Goal: Task Accomplishment & Management: Complete application form

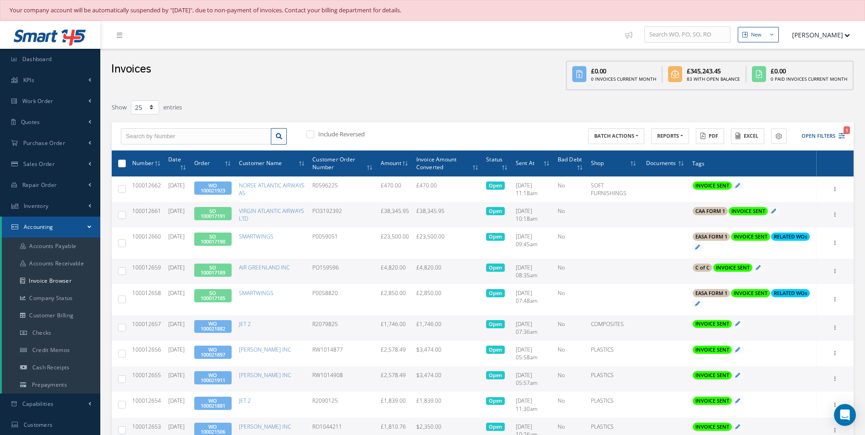
select select "25"
drag, startPoint x: 58, startPoint y: 276, endPoint x: 63, endPoint y: 299, distance: 23.2
click at [59, 290] on ul "Accounts Payable Accounts Receivable Invoice Browser Company Status Customer Bi…" at bounding box center [51, 316] width 98 height 156
click at [52, 163] on span "Sales Order" at bounding box center [38, 164] width 31 height 8
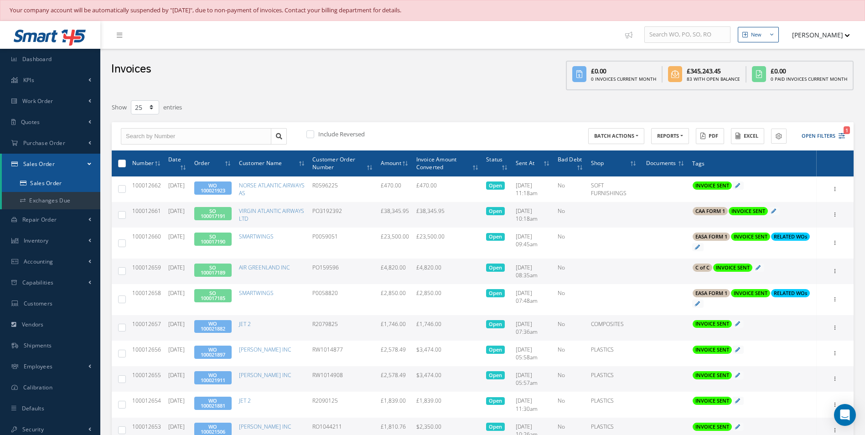
click at [53, 181] on link "Sales Order" at bounding box center [51, 183] width 98 height 17
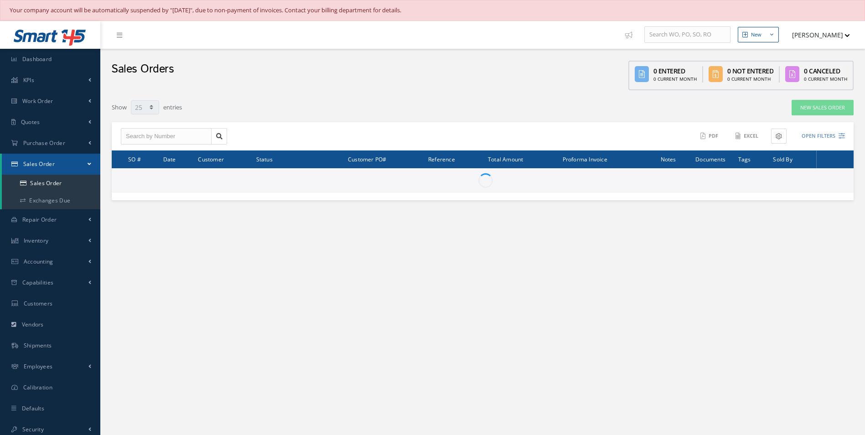
select select "25"
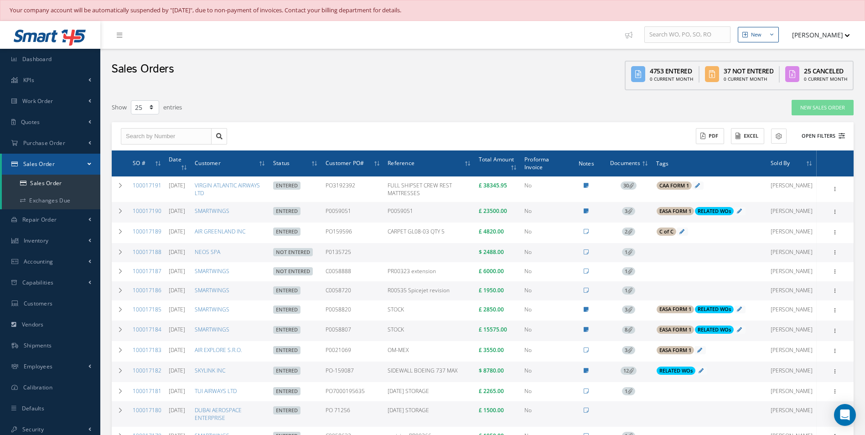
click at [819, 138] on button "Open Filters" at bounding box center [819, 136] width 52 height 15
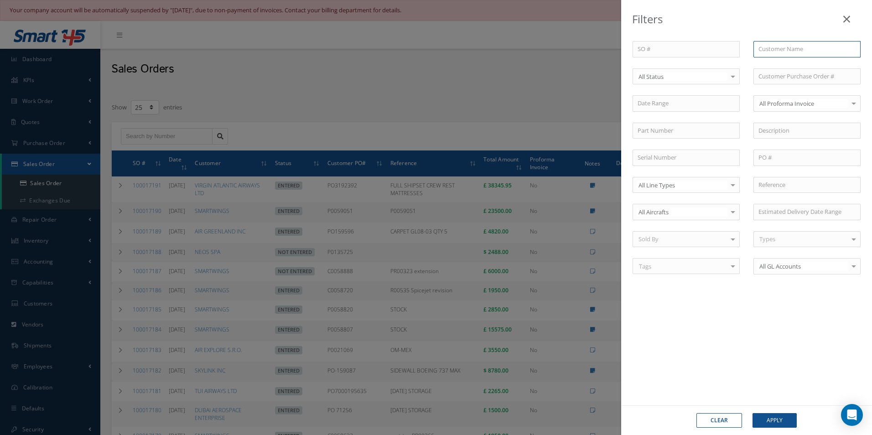
click at [793, 48] on input "text" at bounding box center [806, 49] width 107 height 16
click at [811, 68] on div "AEROKNOW SIA" at bounding box center [806, 65] width 97 height 9
type input "AEROKNOW SIA"
click at [775, 425] on button "Apply" at bounding box center [774, 420] width 44 height 15
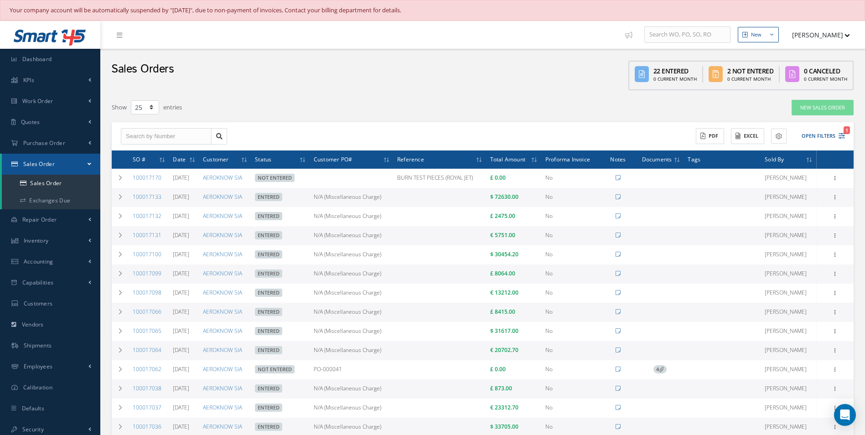
drag, startPoint x: 397, startPoint y: 199, endPoint x: 322, endPoint y: 204, distance: 74.5
click at [322, 204] on td "N/A (Miscellaneous Charge)" at bounding box center [351, 197] width 83 height 19
copy td "N/A (Miscellaneous Charge)"
click at [446, 194] on td at bounding box center [439, 197] width 93 height 19
click at [122, 198] on icon at bounding box center [120, 196] width 6 height 5
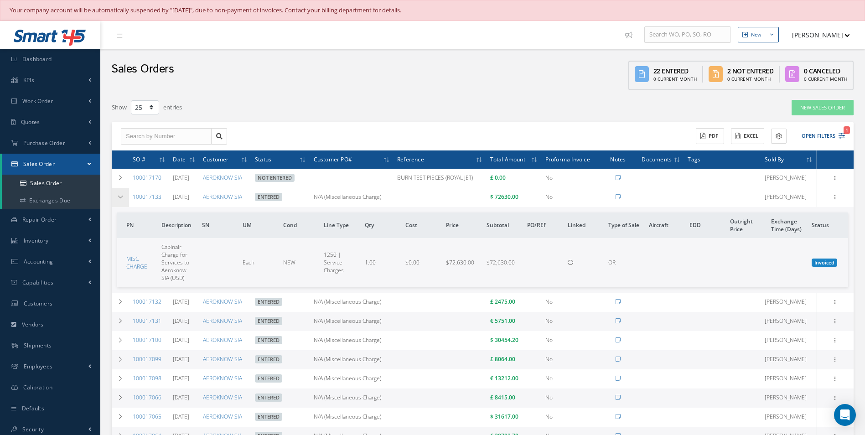
click at [122, 198] on icon at bounding box center [120, 196] width 6 height 5
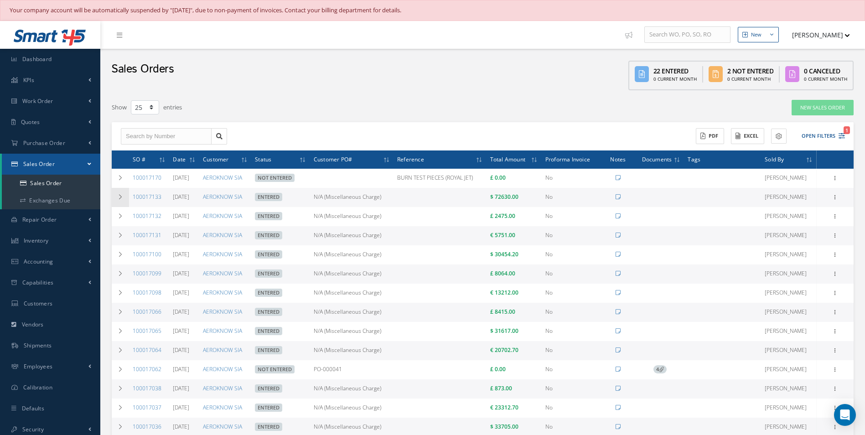
click at [120, 200] on td at bounding box center [120, 197] width 17 height 19
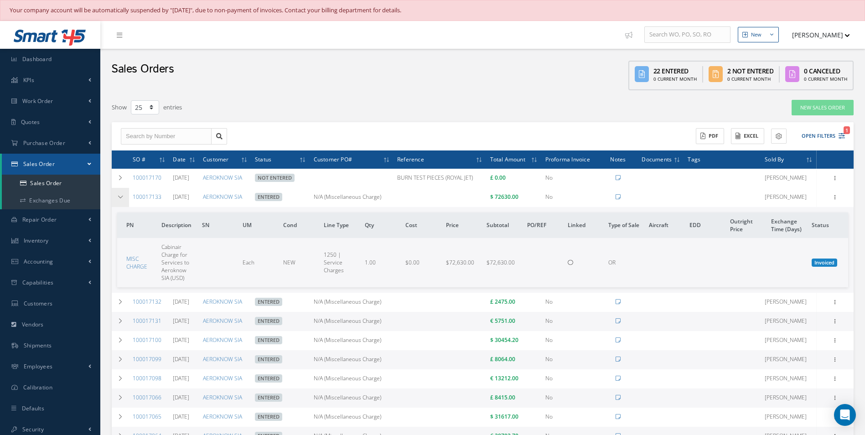
click at [120, 200] on td at bounding box center [120, 197] width 17 height 19
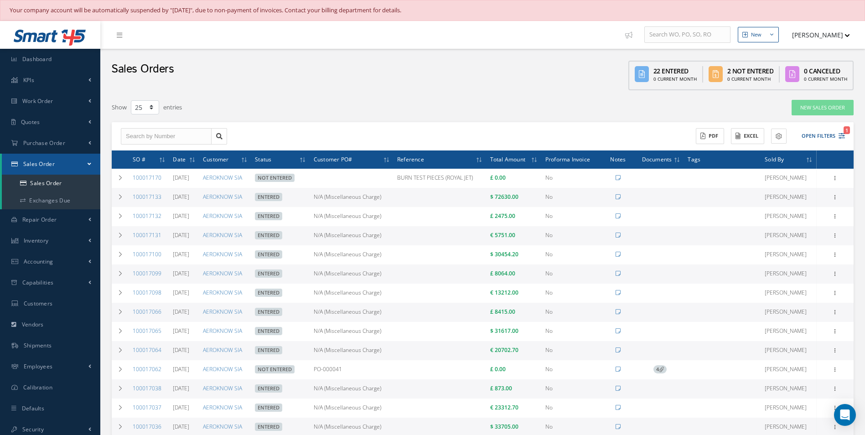
select select "25"
click at [821, 103] on link "New Sales Order" at bounding box center [822, 108] width 62 height 16
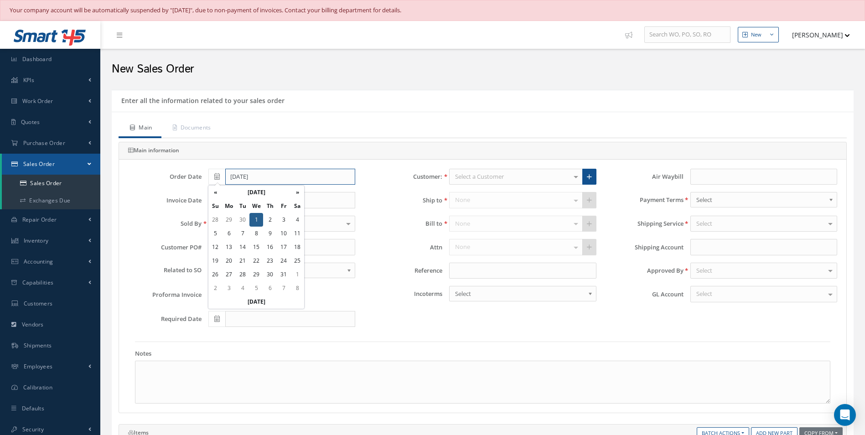
click at [280, 175] on input "10/01/2025" at bounding box center [290, 177] width 130 height 16
click at [221, 194] on th "«" at bounding box center [215, 193] width 14 height 14
click at [245, 272] on td "30" at bounding box center [243, 275] width 14 height 14
type input "09/30/2025"
click at [260, 199] on input "text" at bounding box center [290, 200] width 130 height 16
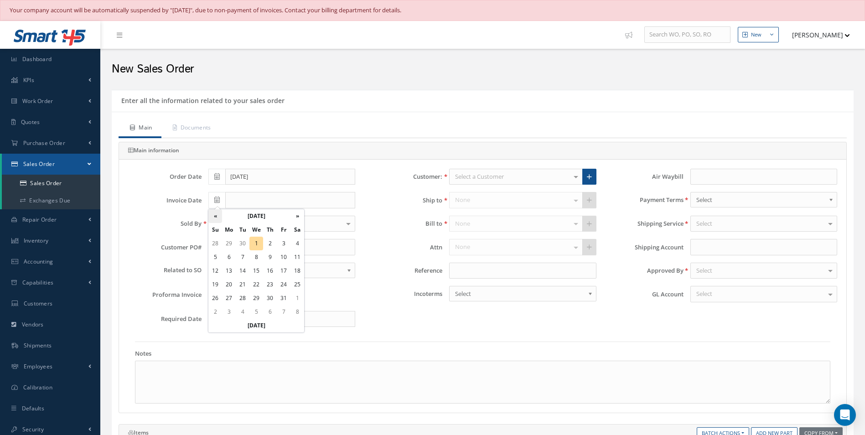
click at [216, 217] on th "«" at bounding box center [215, 216] width 14 height 14
click at [241, 297] on td "30" at bounding box center [243, 298] width 14 height 14
type input "09/30/2025"
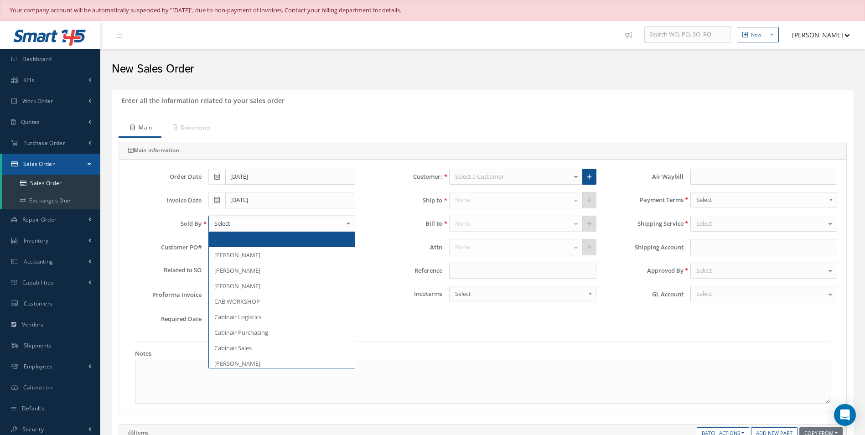
click at [262, 224] on div at bounding box center [281, 224] width 147 height 16
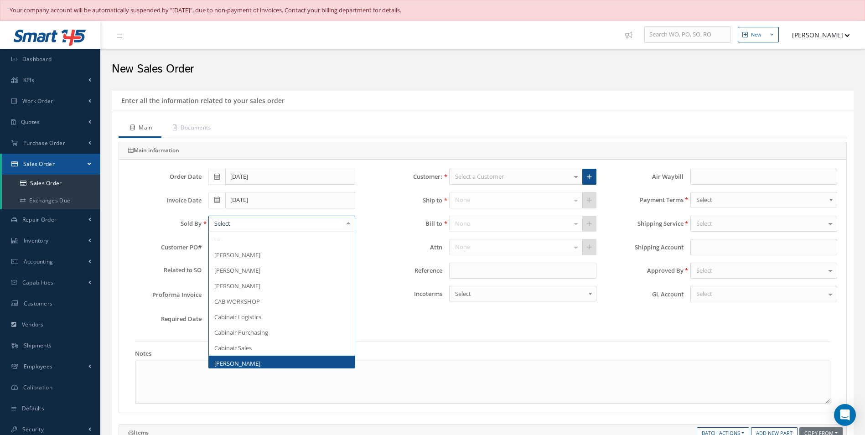
click at [238, 358] on span "[PERSON_NAME]" at bounding box center [282, 364] width 146 height 16
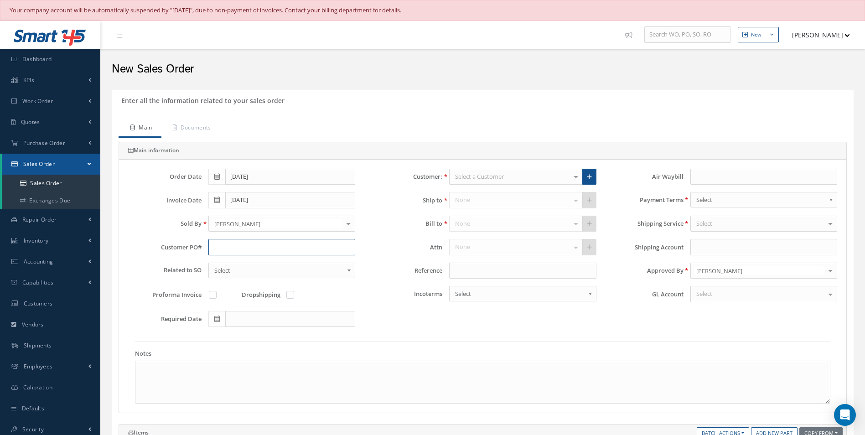
click at [249, 248] on input "text" at bounding box center [281, 247] width 147 height 16
paste input "N/A (Miscellaneous Charge)"
type input "N/A (Miscellaneous Charge)"
click at [267, 270] on span "Select" at bounding box center [278, 270] width 129 height 11
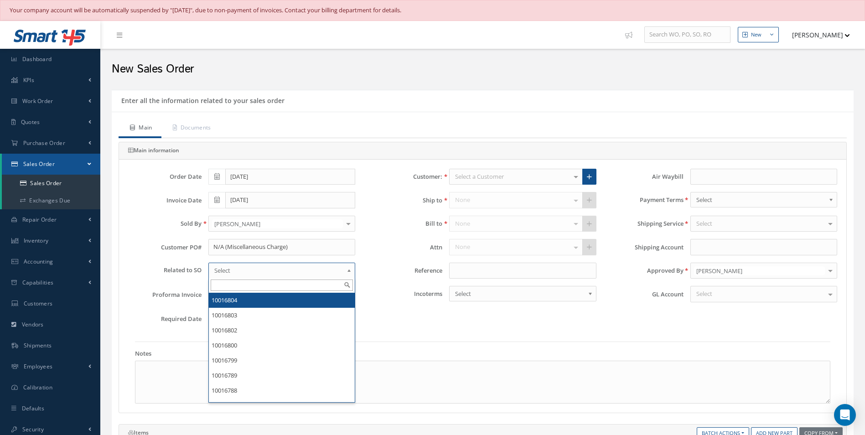
click at [378, 264] on div "Reference" at bounding box center [482, 271] width 241 height 16
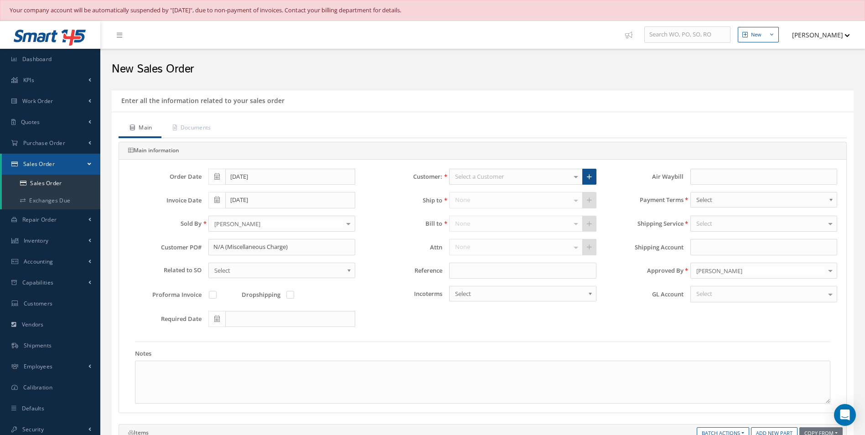
click at [294, 292] on label at bounding box center [295, 294] width 2 height 8
click at [293, 293] on input "checkbox" at bounding box center [291, 296] width 6 height 6
checkbox input "true"
click at [539, 173] on div "Select a Customer" at bounding box center [515, 177] width 133 height 16
type input "aerokn"
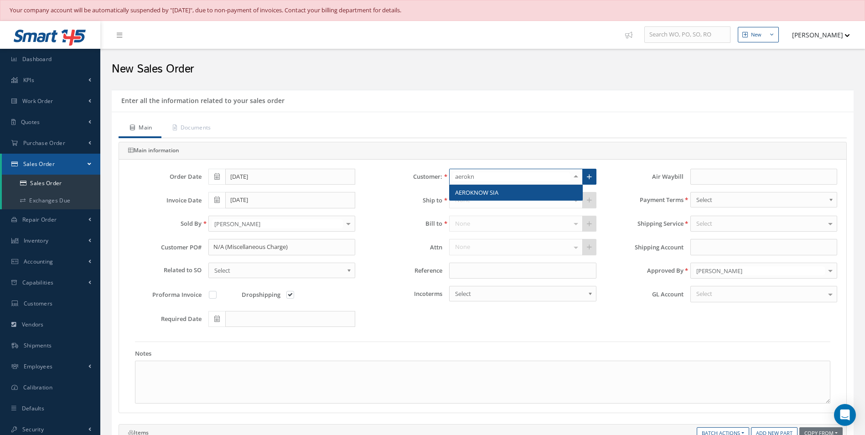
click at [536, 192] on span "AEROKNOW SIA" at bounding box center [516, 193] width 132 height 16
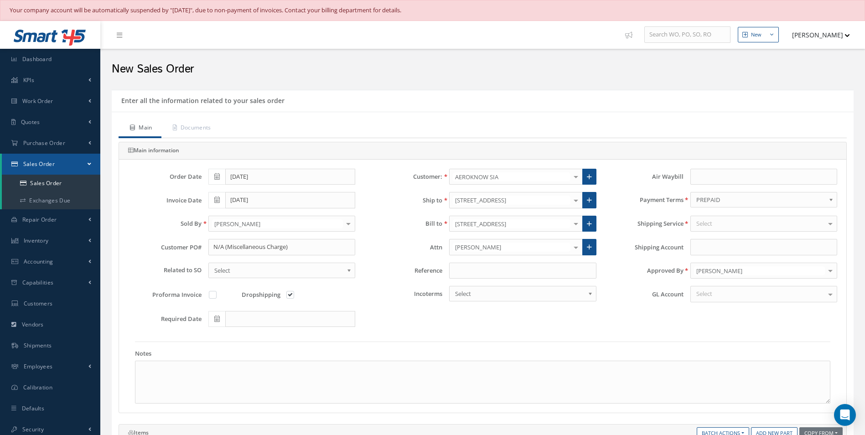
click at [739, 227] on div "Select" at bounding box center [763, 224] width 147 height 16
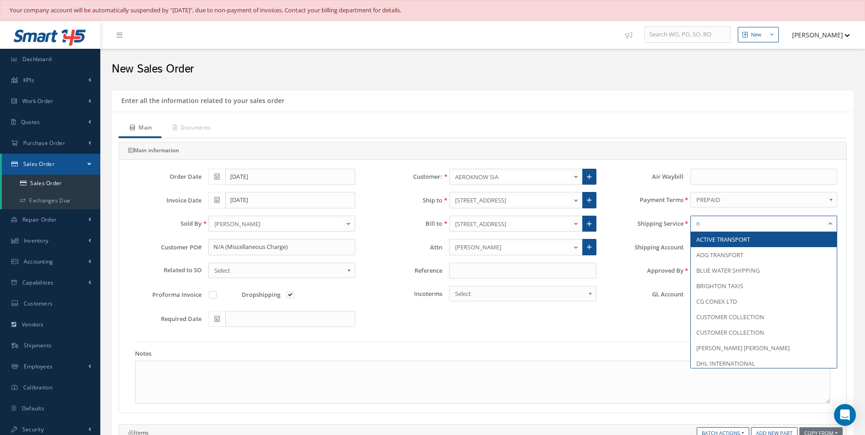
type input "n/"
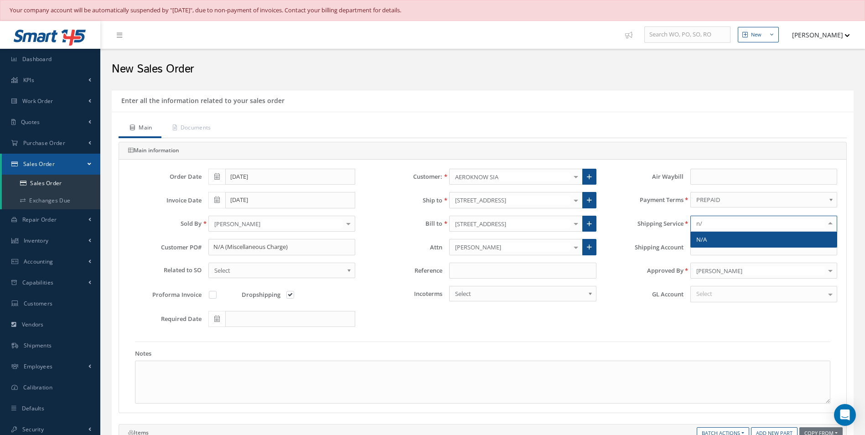
click at [732, 238] on span "N/A" at bounding box center [764, 240] width 146 height 16
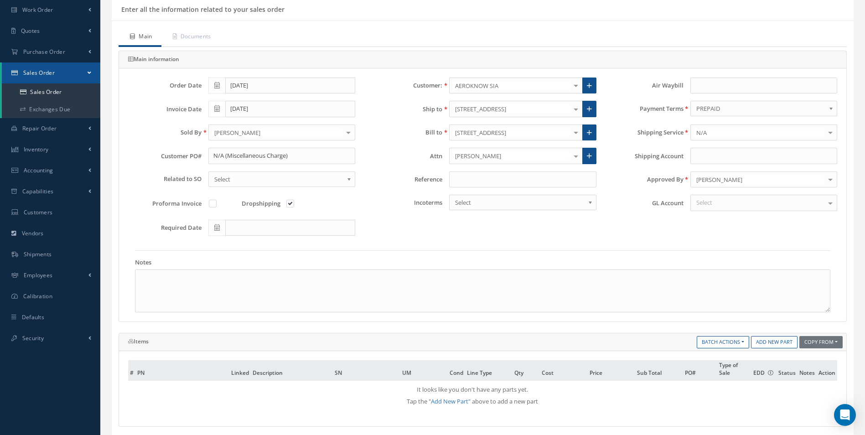
scroll to position [46, 0]
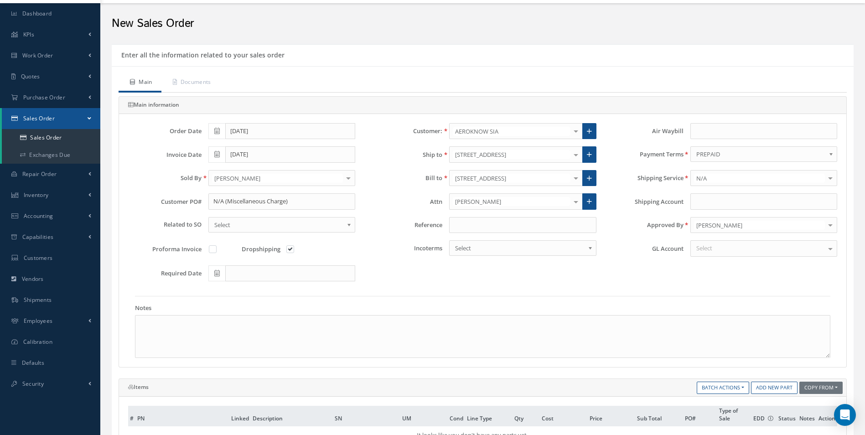
click at [718, 247] on div "Select" at bounding box center [763, 248] width 147 height 16
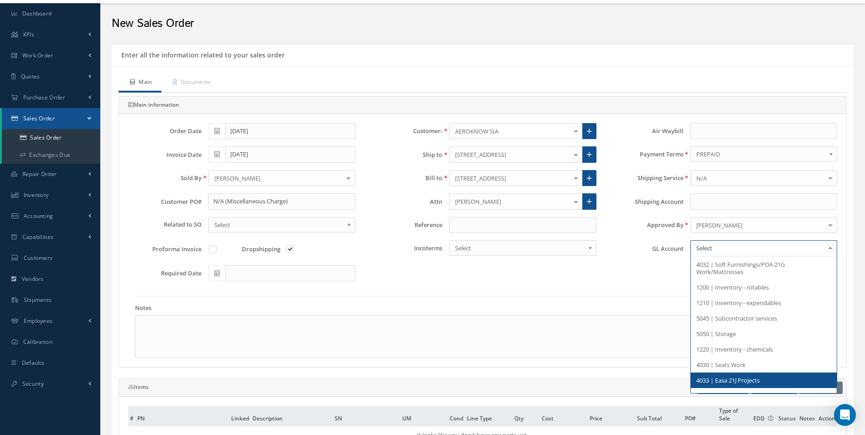
click at [736, 381] on span "4033 | Easa 21J Projects" at bounding box center [727, 380] width 63 height 8
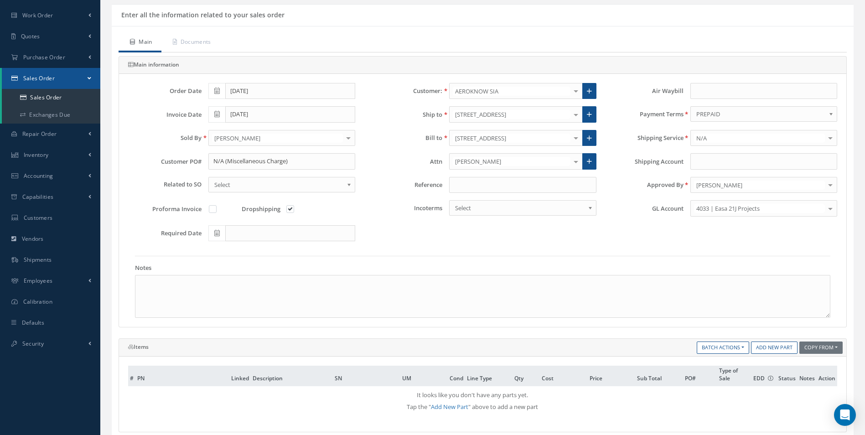
scroll to position [91, 0]
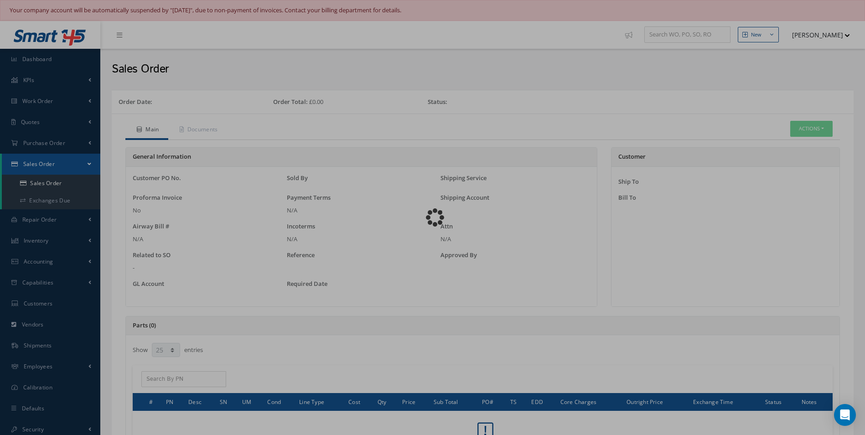
select select "25"
